Goal: Book appointment/travel/reservation

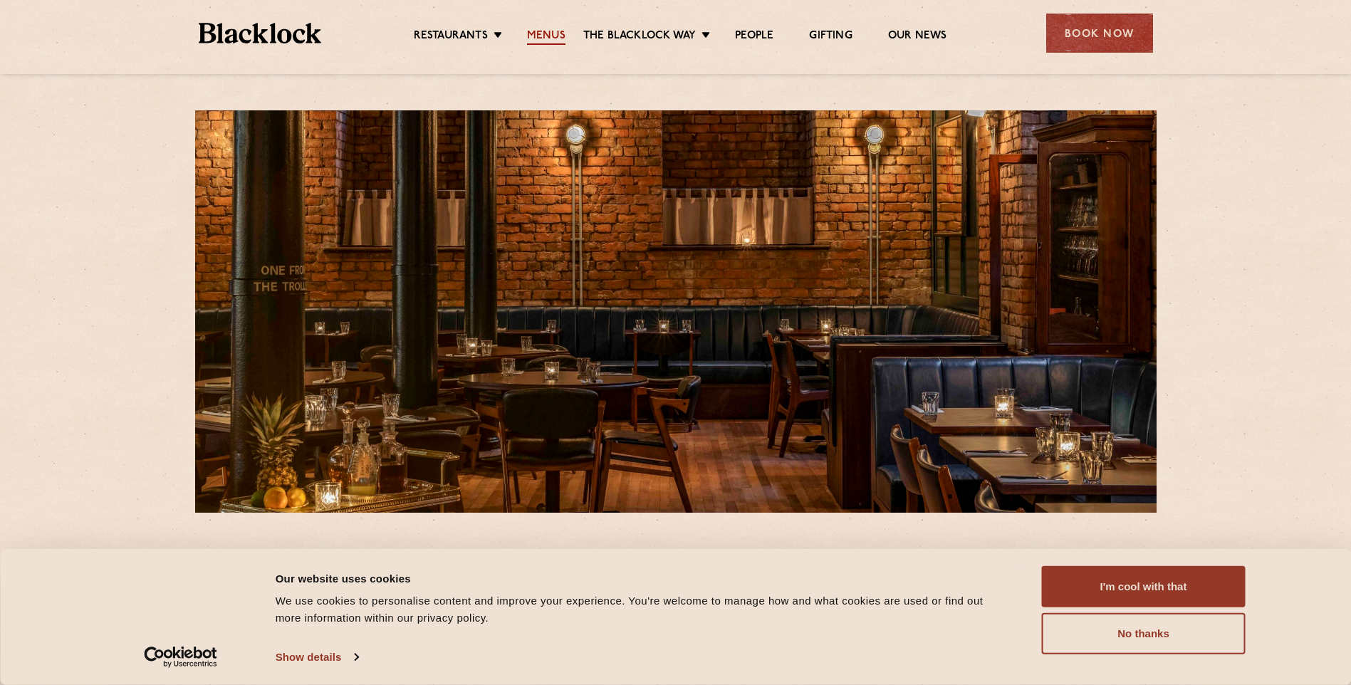
click at [551, 36] on link "Menus" at bounding box center [546, 37] width 38 height 16
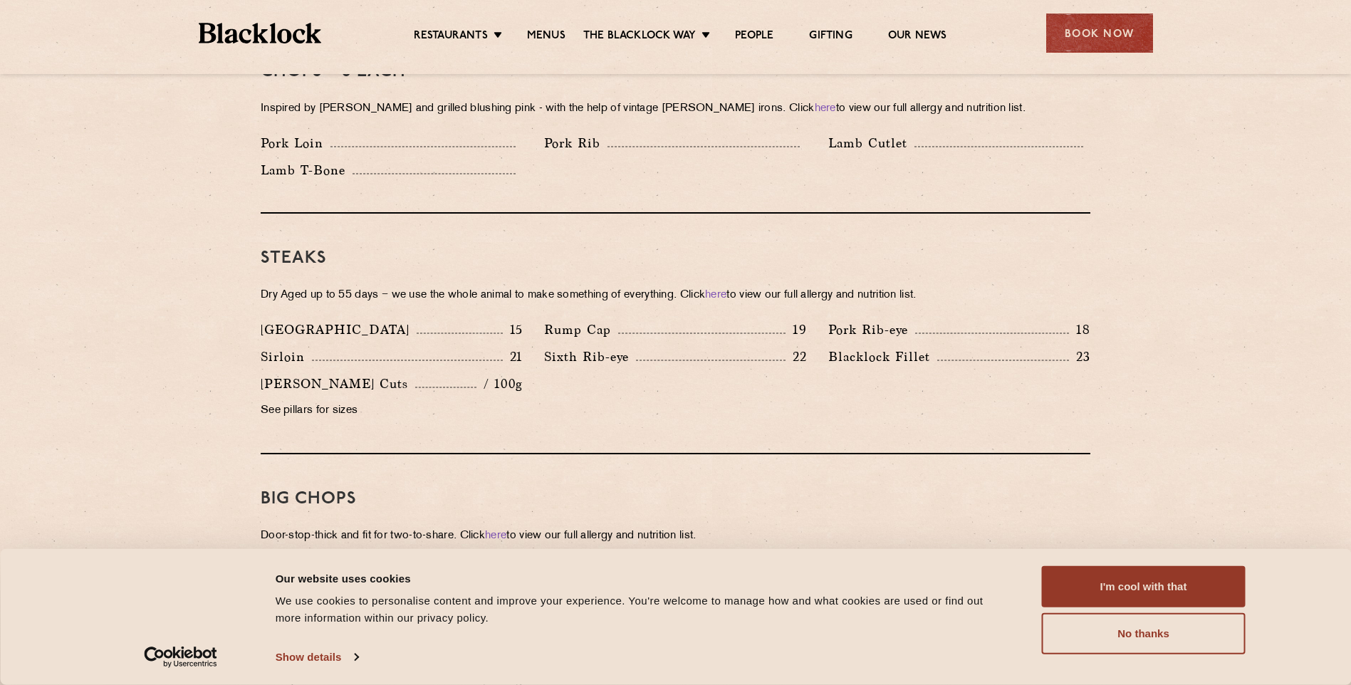
scroll to position [1211, 0]
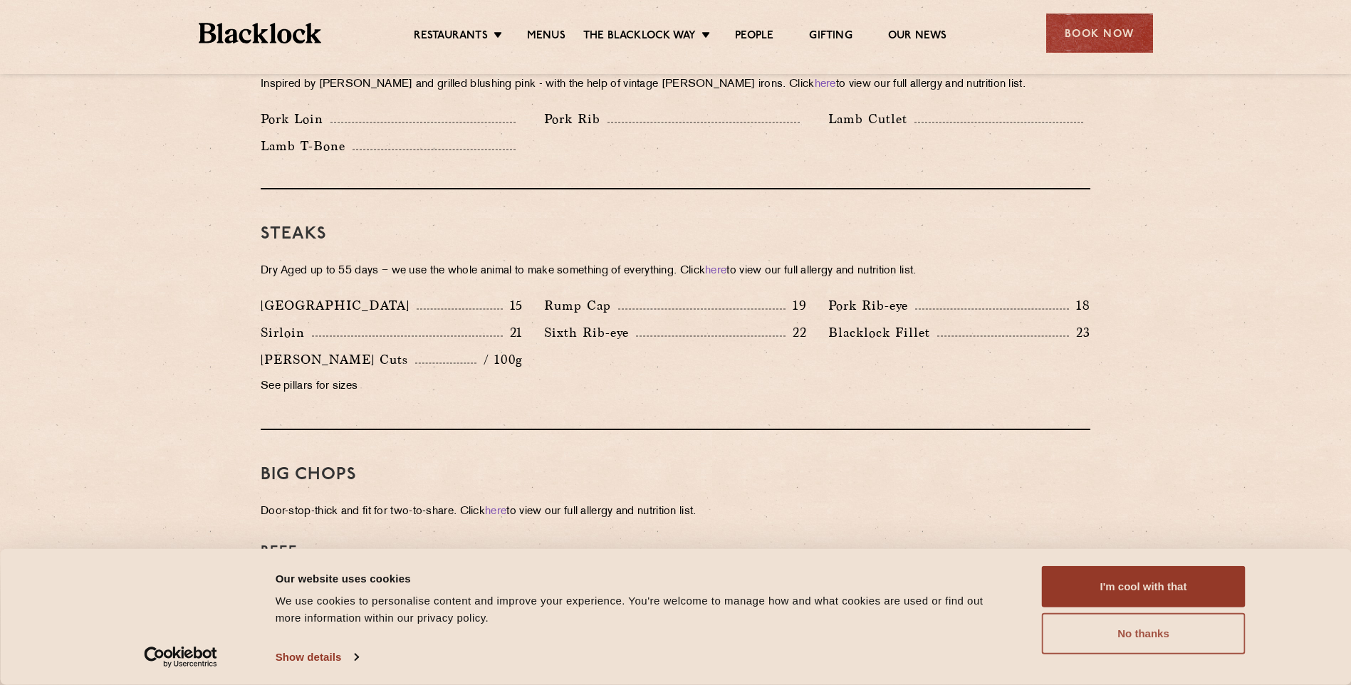
click at [1149, 633] on button "No thanks" at bounding box center [1144, 633] width 204 height 41
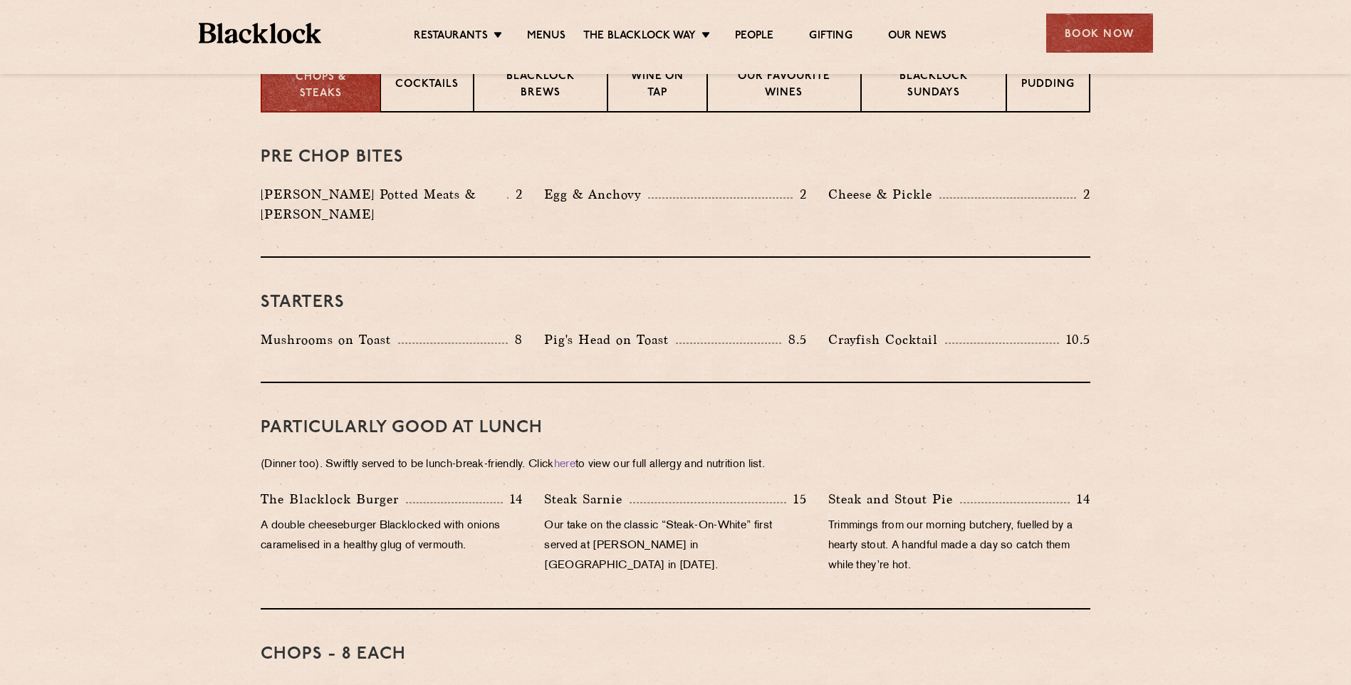
scroll to position [570, 0]
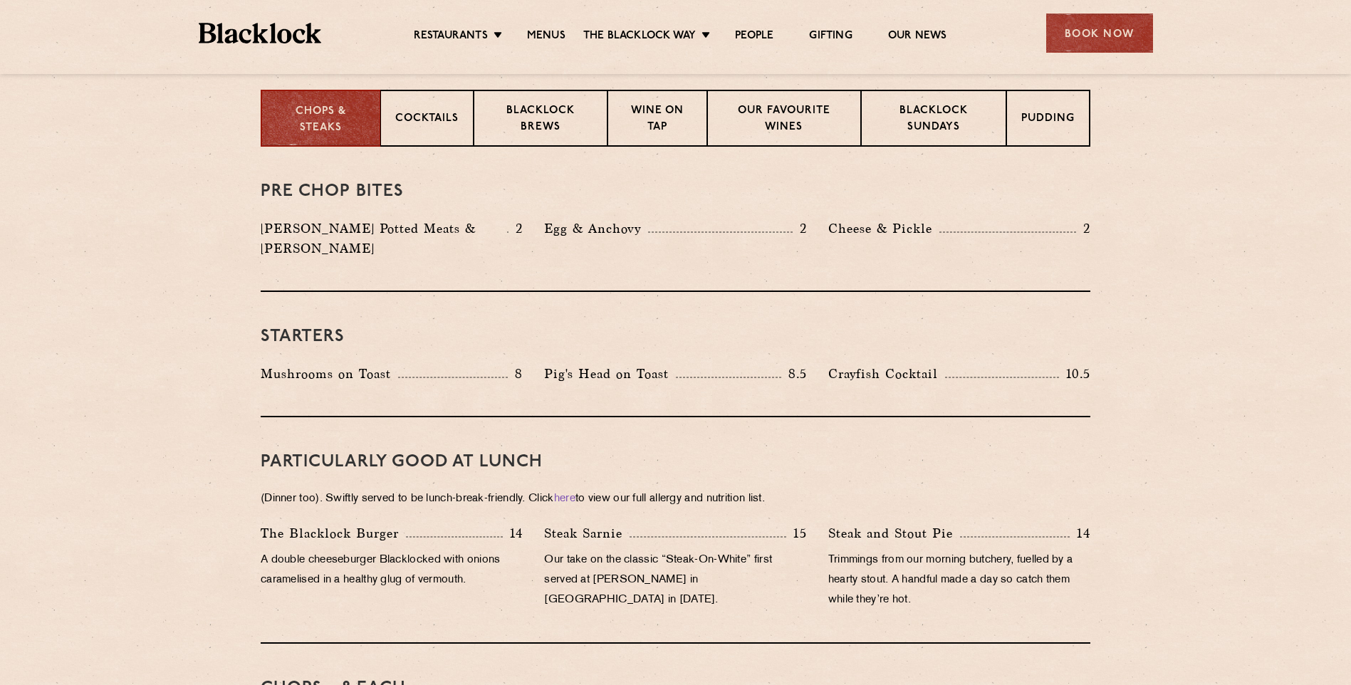
click at [1103, 38] on div "Book Now" at bounding box center [1099, 33] width 107 height 39
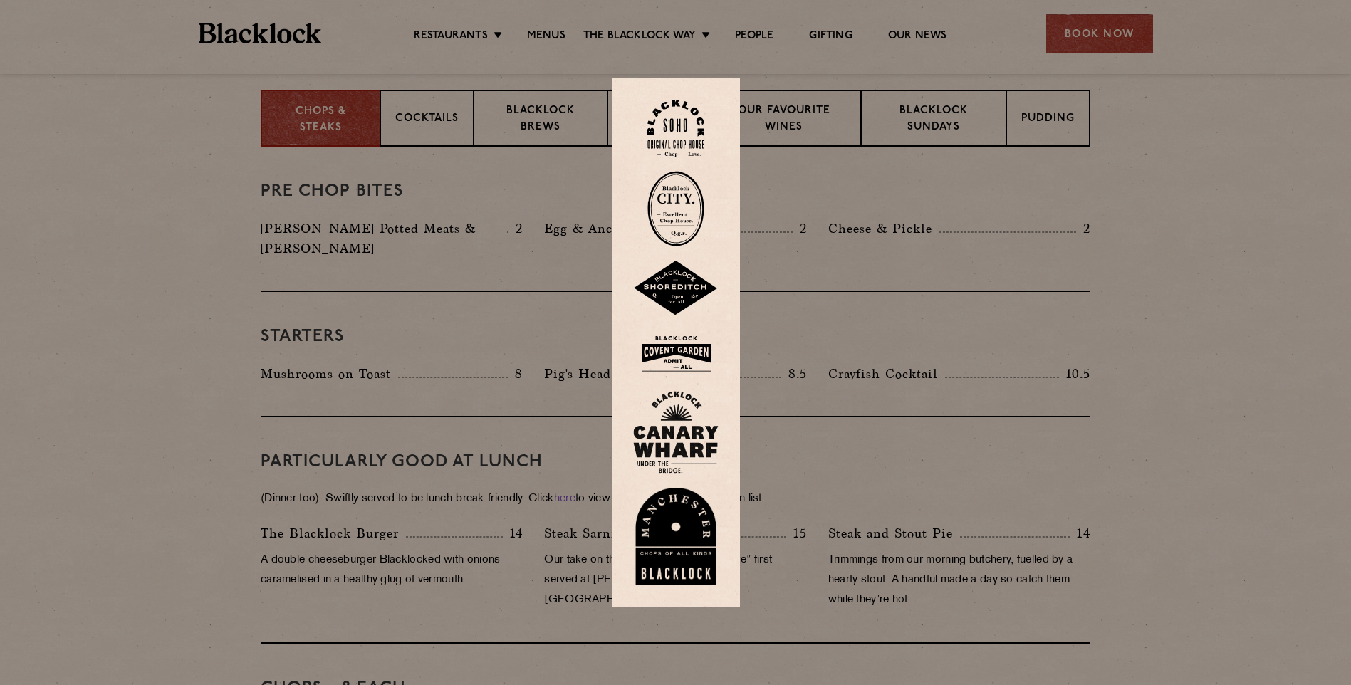
click at [688, 542] on img at bounding box center [675, 537] width 85 height 98
